Goal: Information Seeking & Learning: Learn about a topic

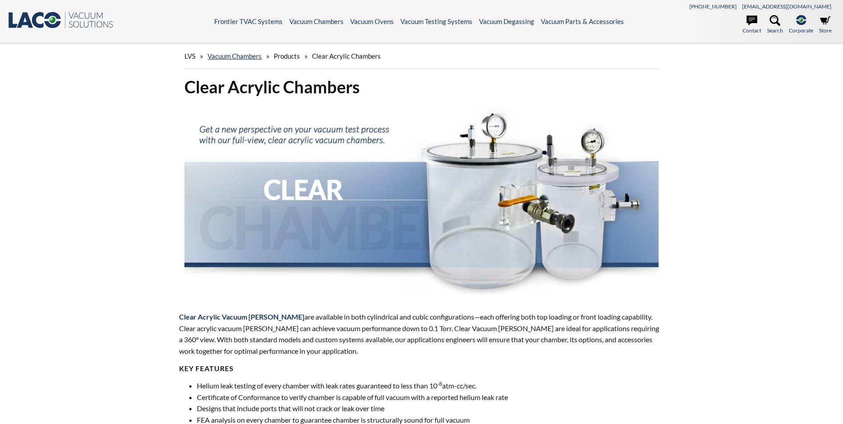
select select "Widżet języka Tłumacza"
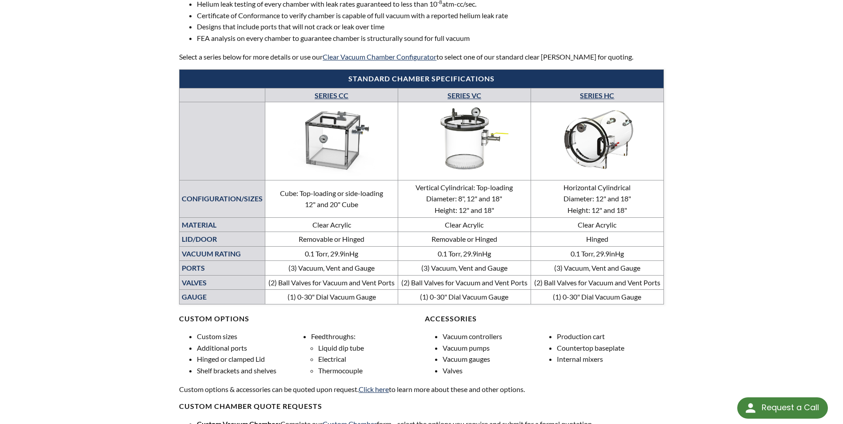
scroll to position [356, 0]
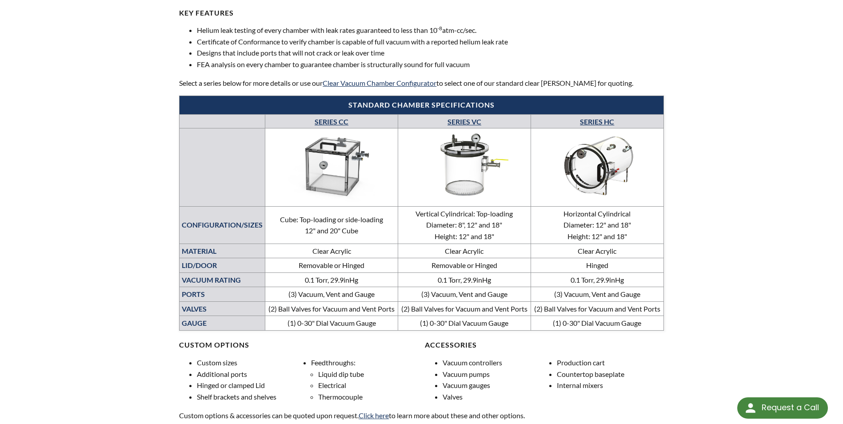
click at [334, 119] on link "SERIES CC" at bounding box center [332, 121] width 34 height 8
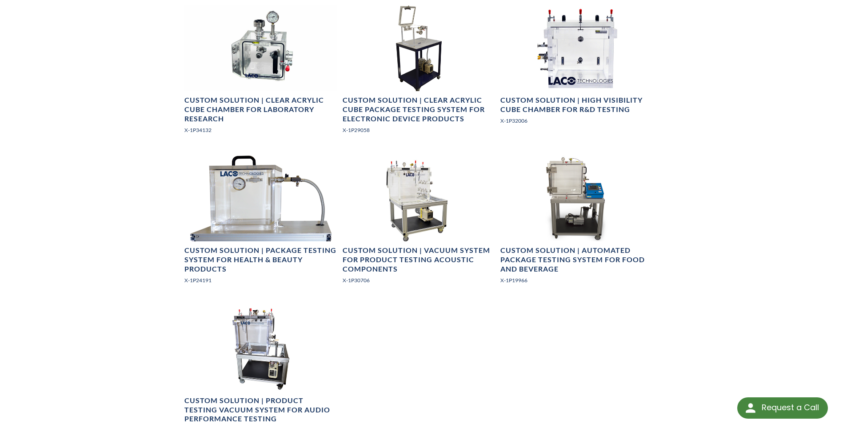
scroll to position [845, 0]
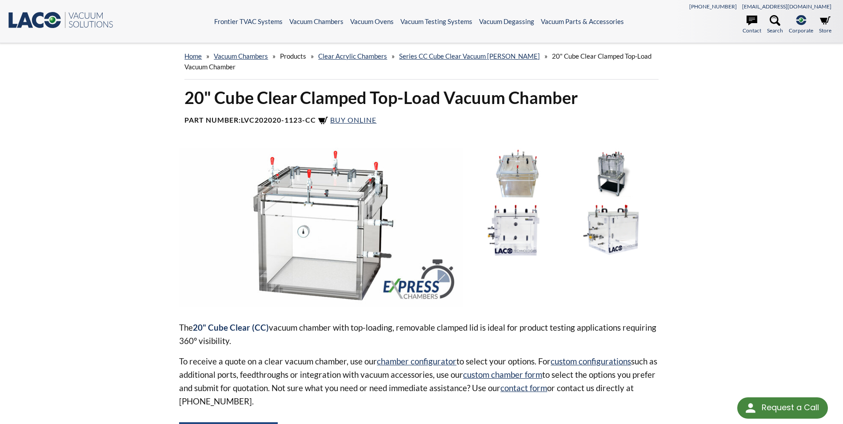
select select "Widżet języka Tłumacza"
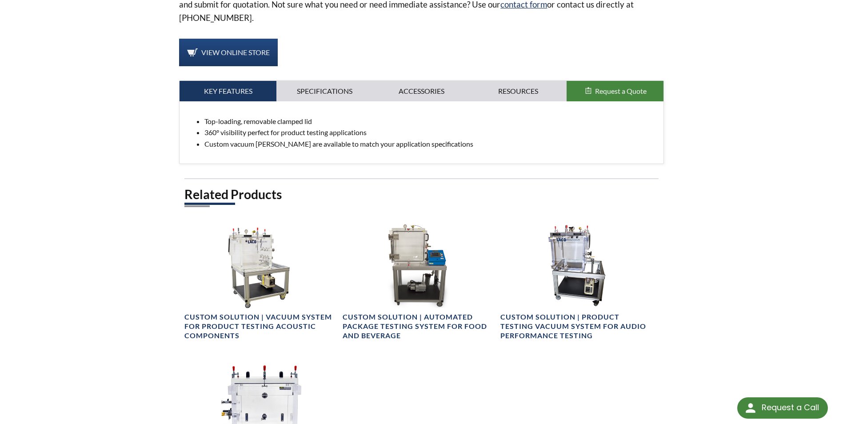
scroll to position [267, 0]
